Goal: Communication & Community: Answer question/provide support

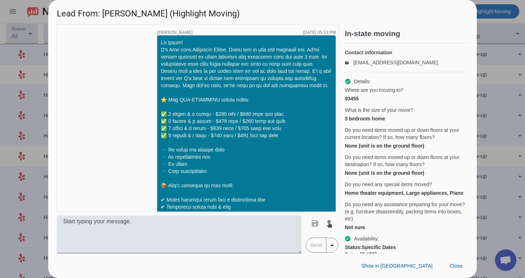
scroll to position [595, 0]
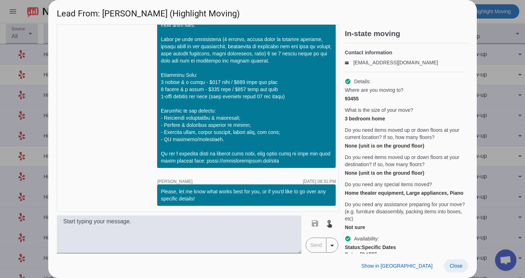
click at [453, 268] on span at bounding box center [456, 265] width 24 height 13
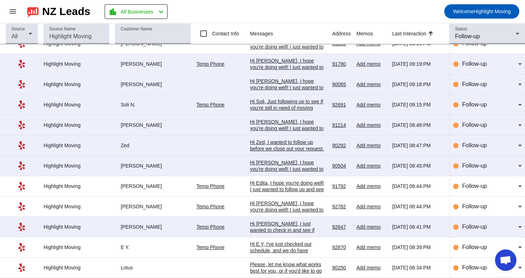
scroll to position [140, 0]
click at [263, 266] on div "Please, let me know what works best for you, or if you'd like to go over any sp…" at bounding box center [288, 270] width 76 height 19
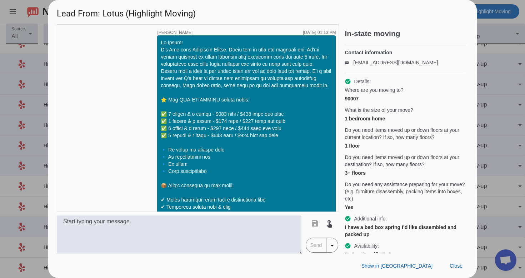
scroll to position [719, 0]
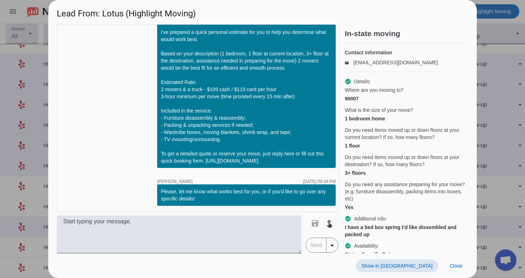
click at [418, 268] on span "Show in [GEOGRAPHIC_DATA]" at bounding box center [396, 266] width 71 height 6
click at [453, 266] on span "Close" at bounding box center [455, 266] width 13 height 6
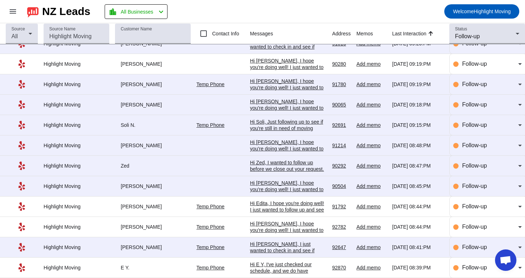
scroll to position [140, 0]
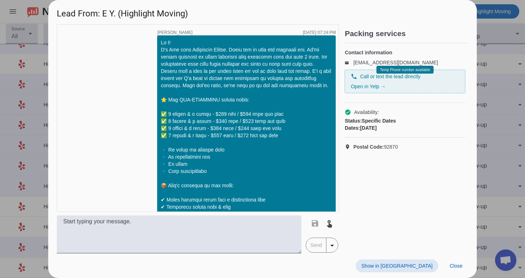
scroll to position [334, 0]
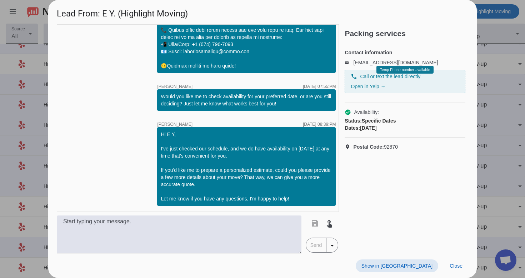
click at [404, 266] on span "Show in [GEOGRAPHIC_DATA]" at bounding box center [396, 266] width 71 height 6
click at [457, 271] on span at bounding box center [456, 265] width 24 height 13
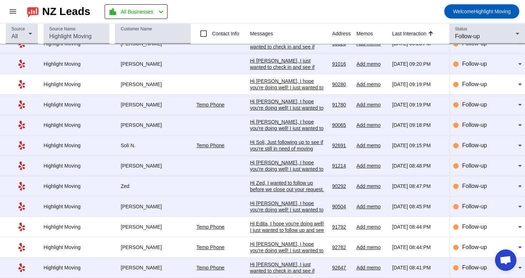
scroll to position [140, 0]
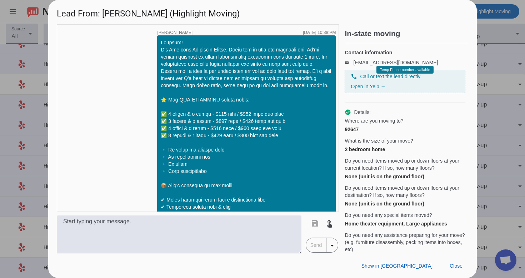
scroll to position [814, 0]
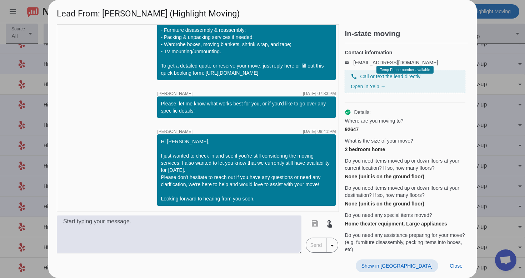
click at [409, 260] on span at bounding box center [397, 265] width 82 height 13
click at [458, 263] on span "Close" at bounding box center [455, 266] width 13 height 6
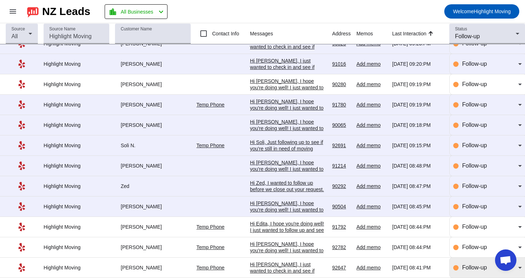
click at [464, 265] on span "Follow-up" at bounding box center [474, 267] width 25 height 6
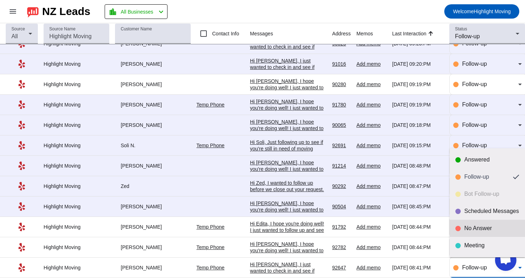
click at [473, 222] on mat-option "No Answer" at bounding box center [486, 228] width 75 height 17
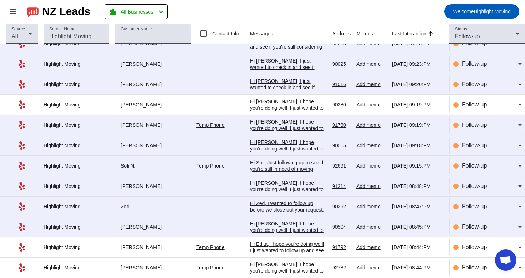
scroll to position [0, 0]
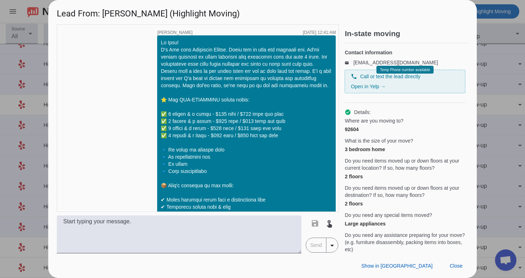
scroll to position [778, 0]
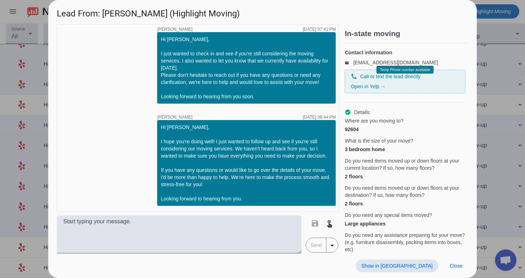
click at [419, 263] on span "Show in [GEOGRAPHIC_DATA]" at bounding box center [396, 266] width 71 height 6
click at [462, 266] on button "Close" at bounding box center [456, 265] width 24 height 13
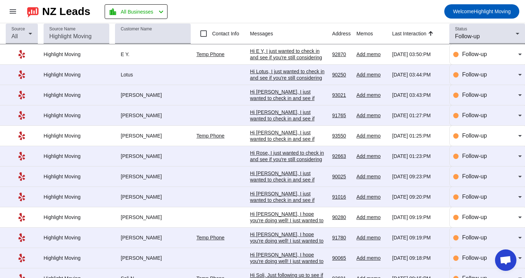
scroll to position [0, 0]
click at [290, 101] on div "Hi [PERSON_NAME], I just wanted to check in and see if you're still considering…" at bounding box center [288, 127] width 76 height 77
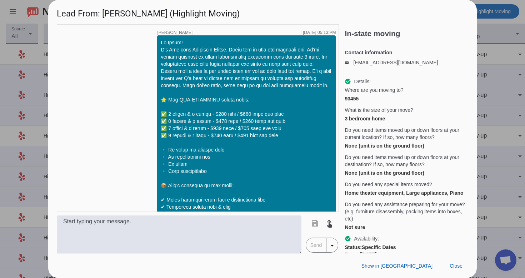
scroll to position [683, 0]
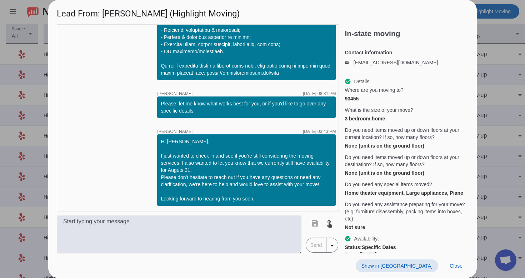
click at [404, 265] on span "Show in [GEOGRAPHIC_DATA]" at bounding box center [396, 266] width 71 height 6
